Goal: Task Accomplishment & Management: Book appointment/travel/reservation

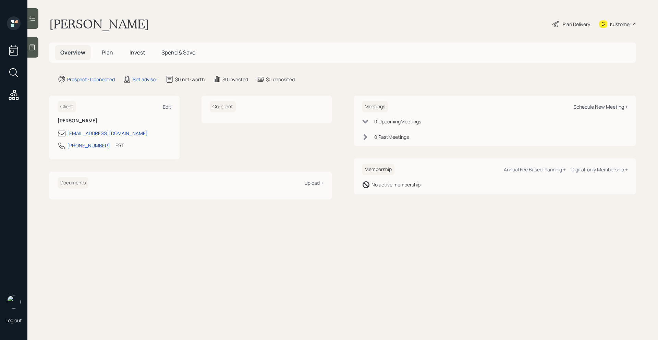
click at [593, 109] on div "Schedule New Meeting +" at bounding box center [600, 107] width 55 height 7
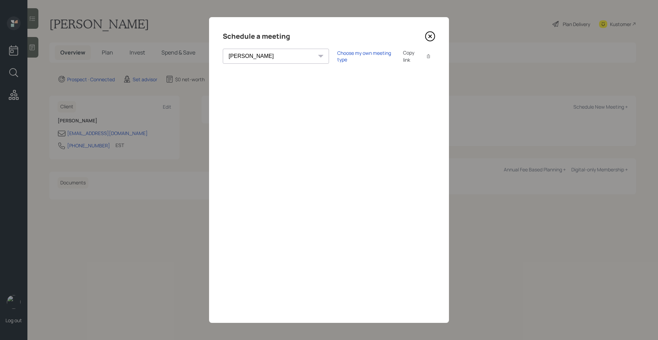
click at [278, 55] on select "[PERSON_NAME] [PERSON_NAME] [PERSON_NAME] [PERSON_NAME] [PERSON_NAME] [PERSON_N…" at bounding box center [276, 56] width 106 height 15
select select "205a2f49-d305-4782-8e90-e36bafbe5565"
click at [223, 49] on select "[PERSON_NAME] [PERSON_NAME] [PERSON_NAME] [PERSON_NAME] [PERSON_NAME] [PERSON_N…" at bounding box center [276, 56] width 106 height 15
click at [337, 56] on div "Choose my own meeting type" at bounding box center [366, 56] width 58 height 13
click at [429, 35] on icon at bounding box center [430, 36] width 10 height 10
